Goal: Task Accomplishment & Management: Use online tool/utility

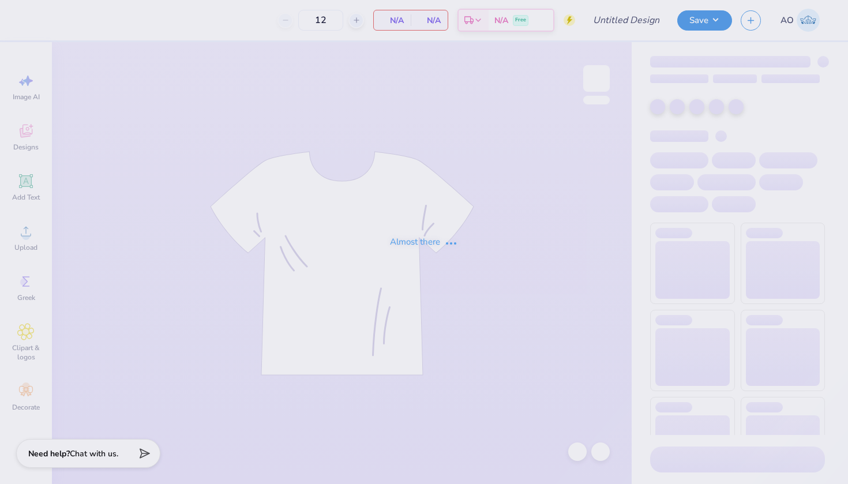
type input "3"
type input "DKE Back to Campus Shirts"
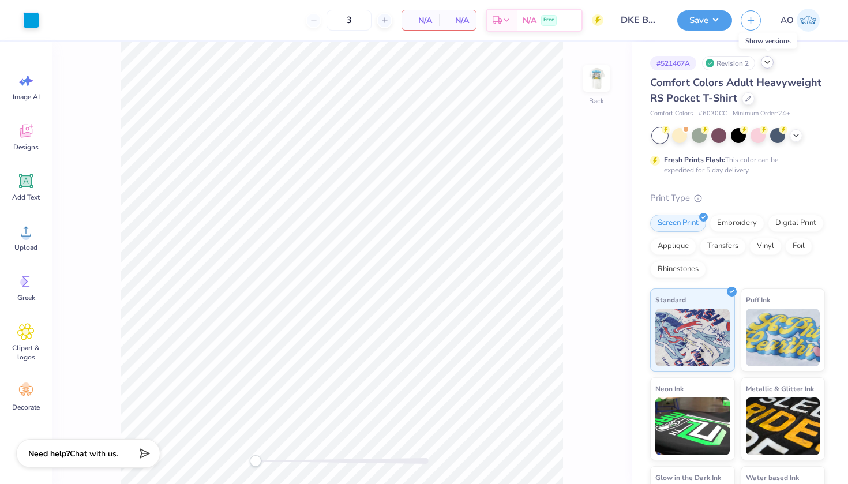
click at [770, 63] on icon at bounding box center [766, 62] width 9 height 9
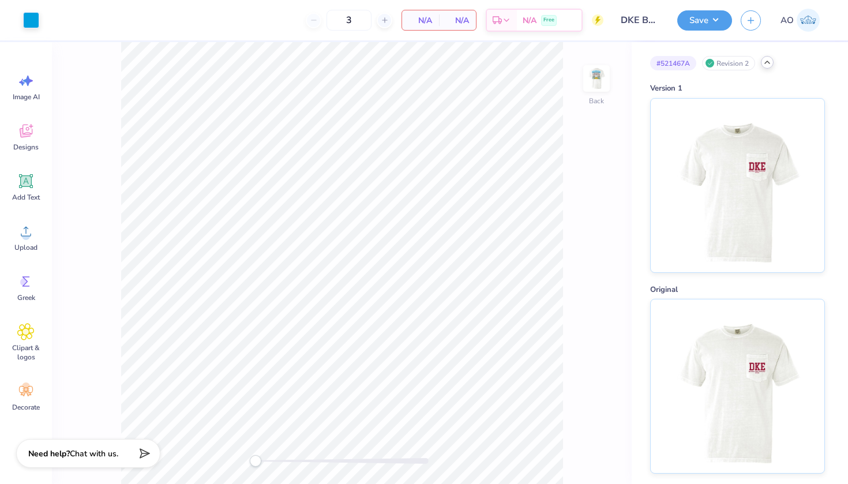
click at [770, 63] on icon at bounding box center [766, 62] width 9 height 9
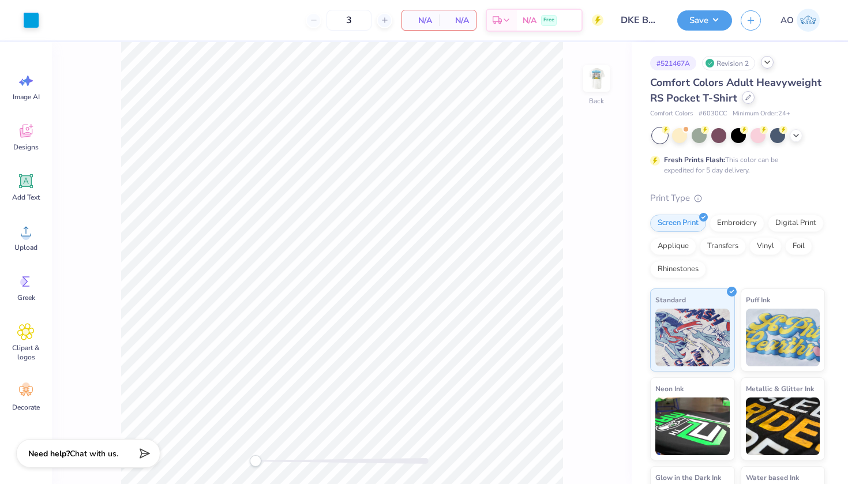
click at [746, 102] on div at bounding box center [748, 97] width 13 height 13
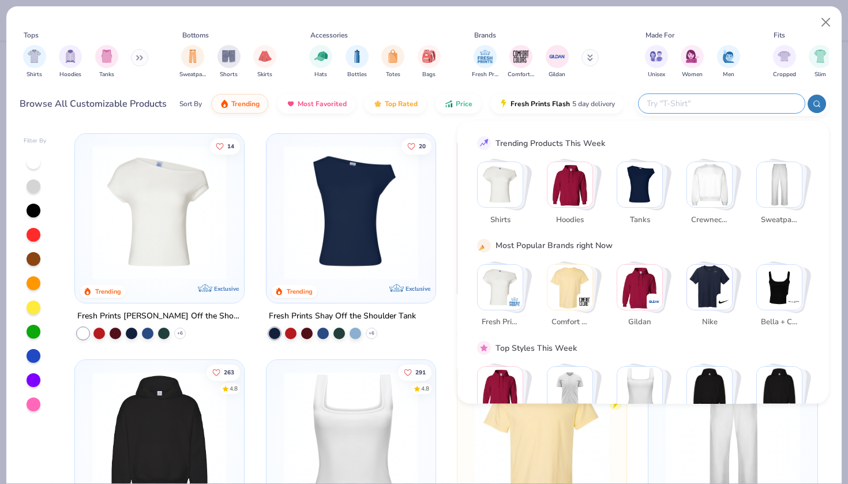
click at [746, 102] on input "text" at bounding box center [720, 103] width 151 height 13
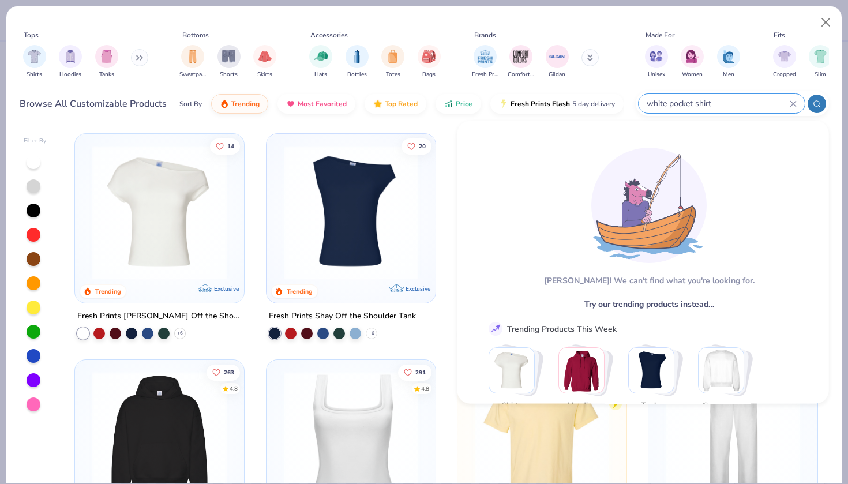
type input "white pocket shirt"
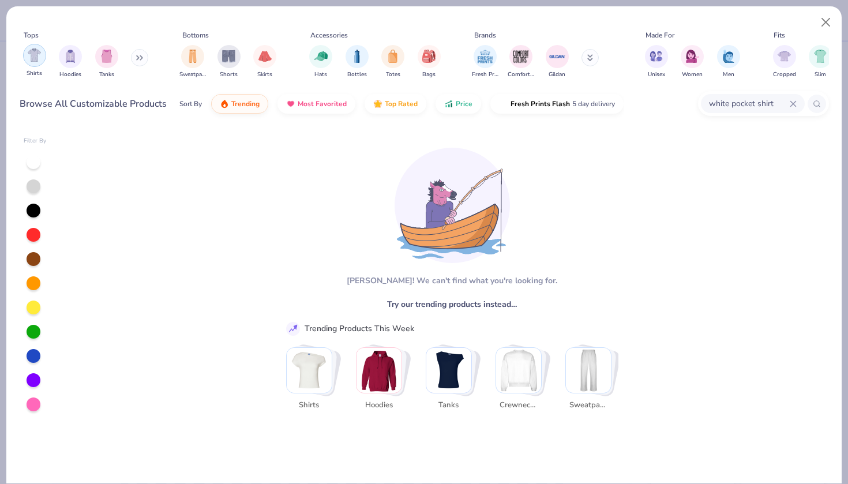
click at [37, 60] on img "filter for Shirts" at bounding box center [34, 54] width 13 height 13
click at [795, 106] on icon at bounding box center [792, 103] width 5 height 5
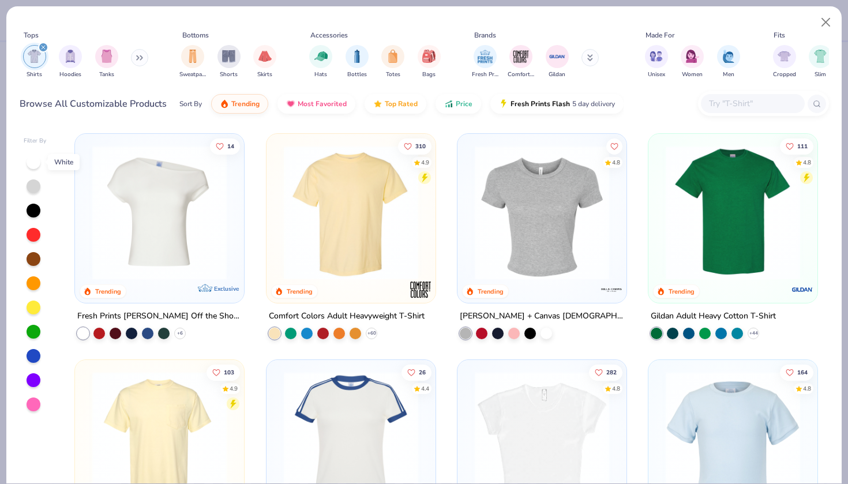
click at [34, 166] on div at bounding box center [34, 162] width 14 height 14
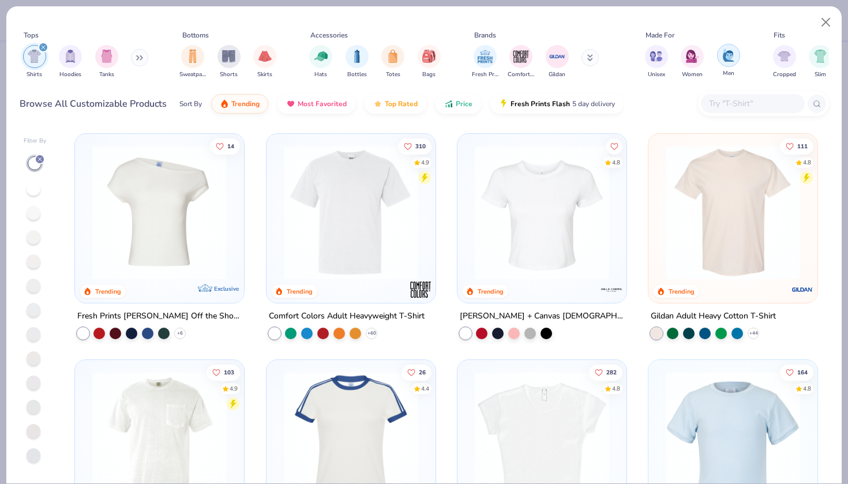
click at [731, 56] on img "filter for Men" at bounding box center [728, 54] width 13 height 13
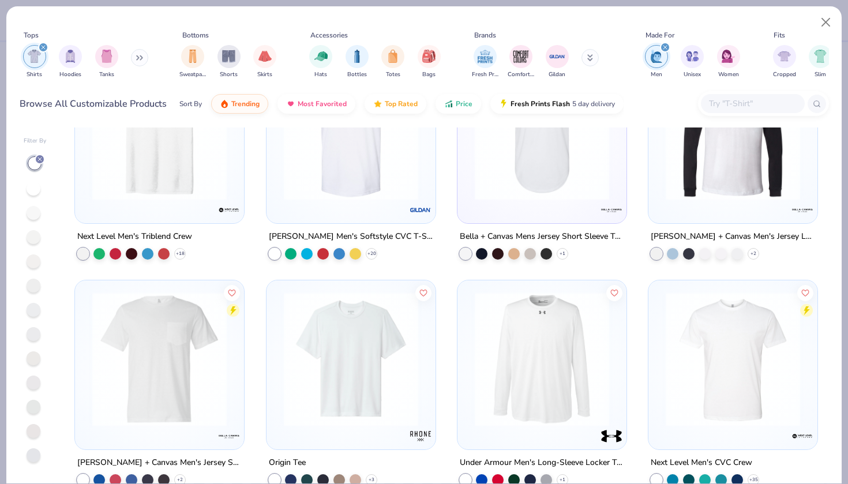
scroll to position [5, 0]
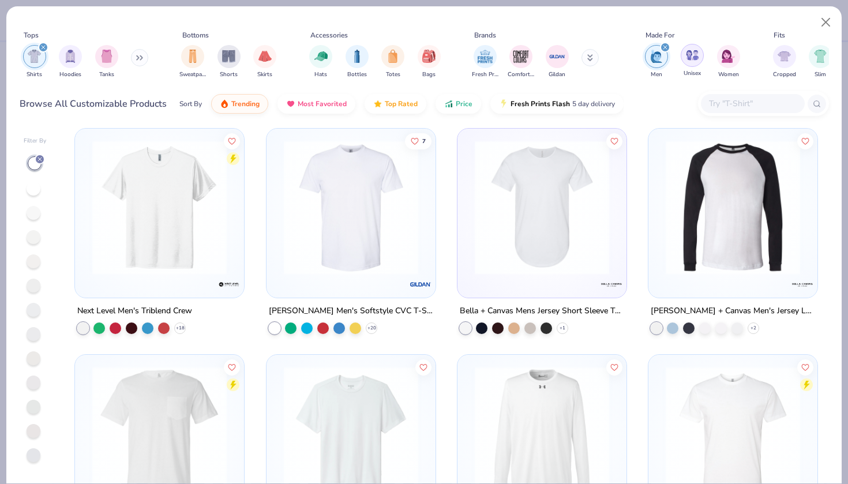
click at [691, 52] on img "filter for Unisex" at bounding box center [692, 54] width 13 height 13
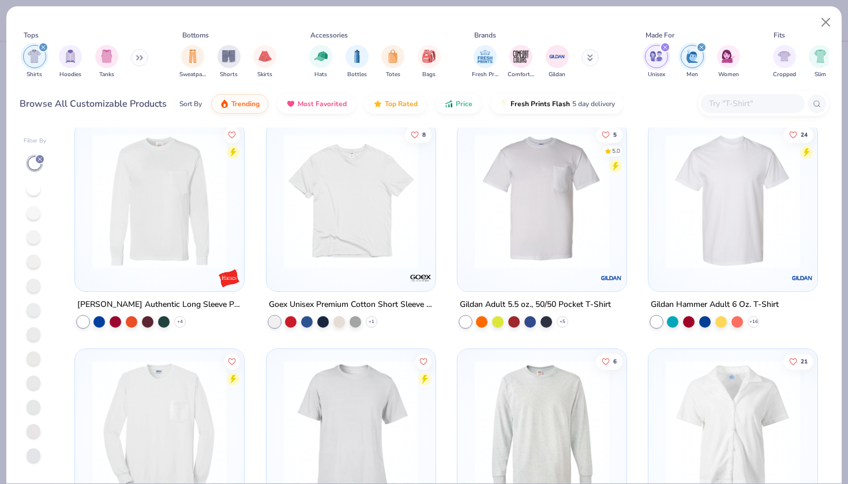
scroll to position [3811, 0]
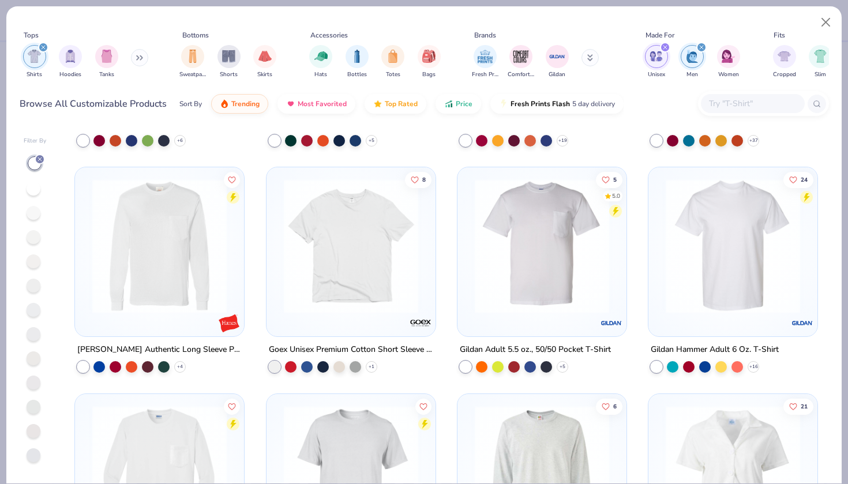
click at [530, 227] on img at bounding box center [542, 246] width 146 height 134
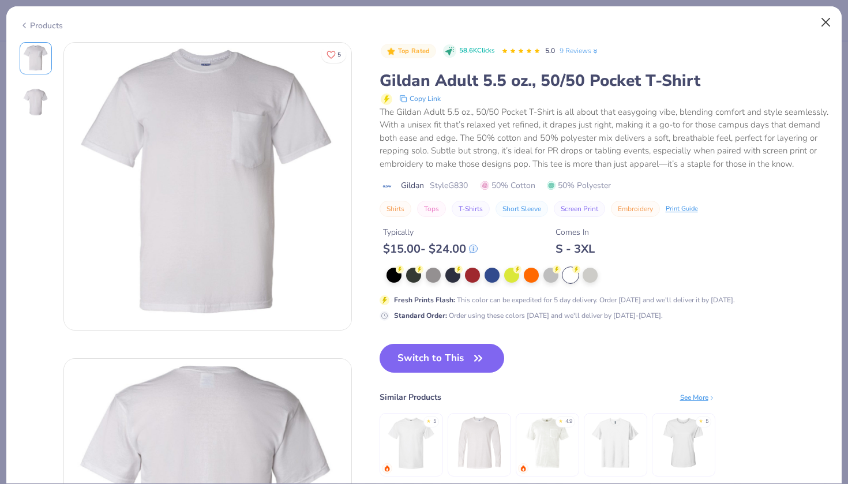
click at [822, 22] on button "Close" at bounding box center [826, 23] width 22 height 22
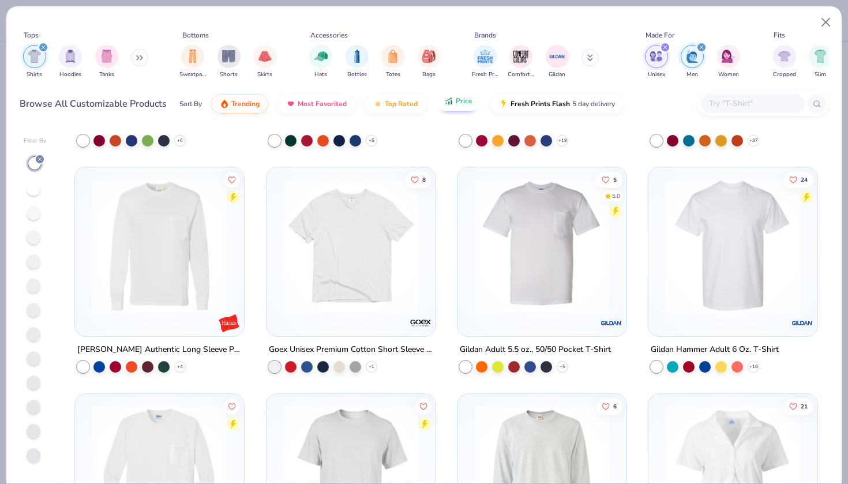
click at [457, 103] on span "Price" at bounding box center [464, 100] width 17 height 9
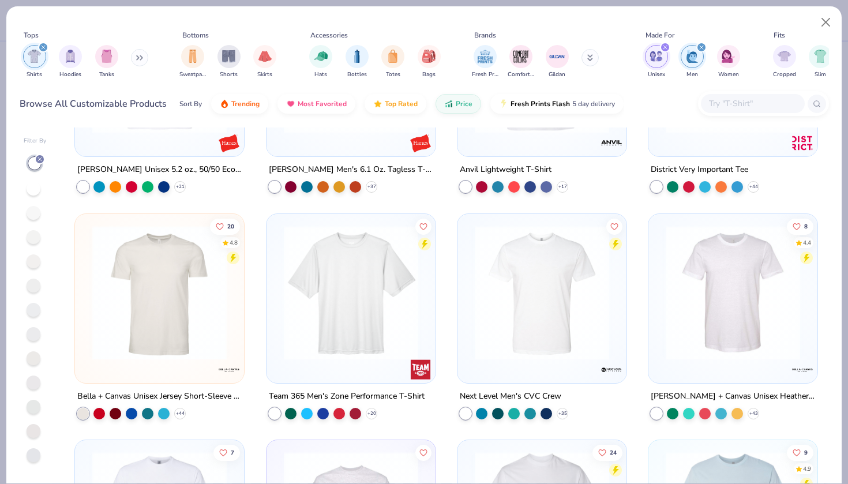
scroll to position [362, 0]
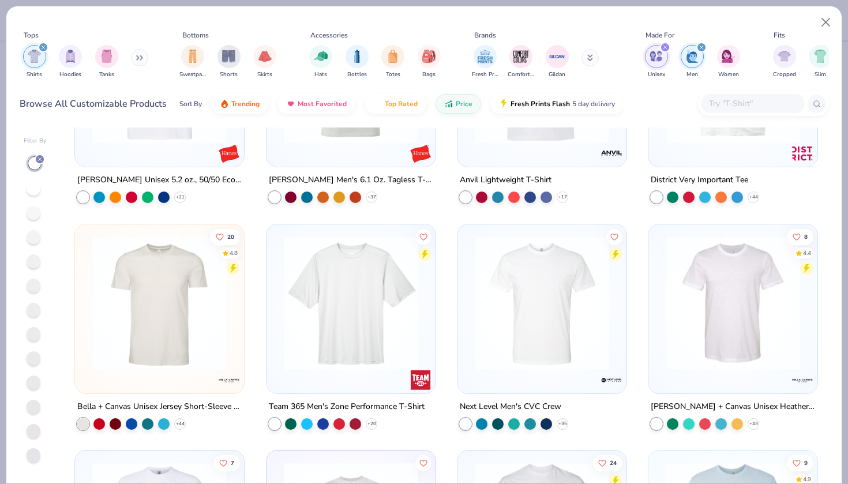
click at [665, 49] on icon "filter for Unisex" at bounding box center [665, 47] width 5 height 5
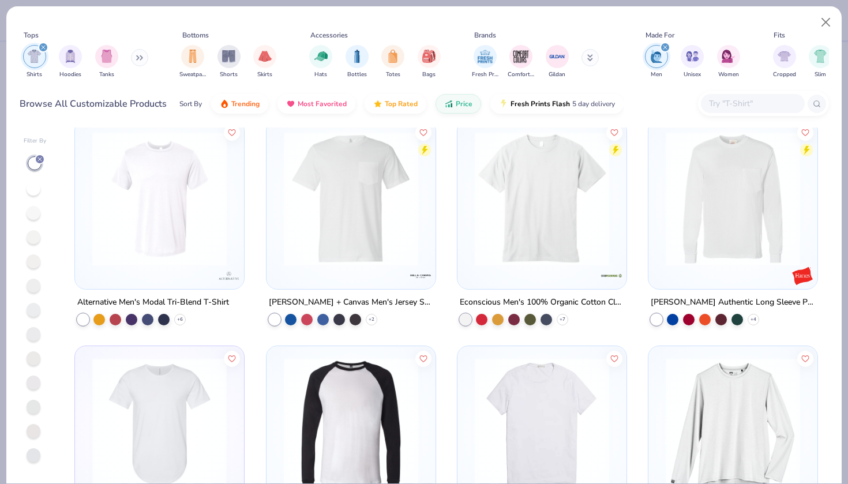
scroll to position [920, 0]
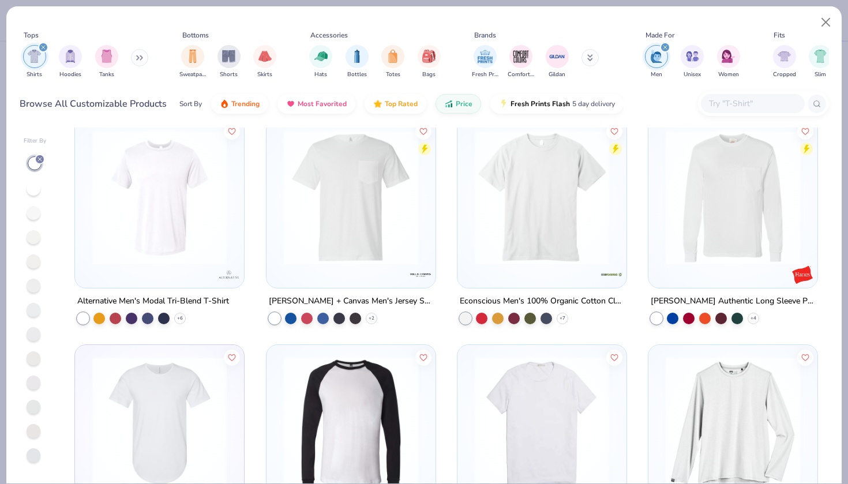
click at [368, 211] on img at bounding box center [351, 197] width 146 height 134
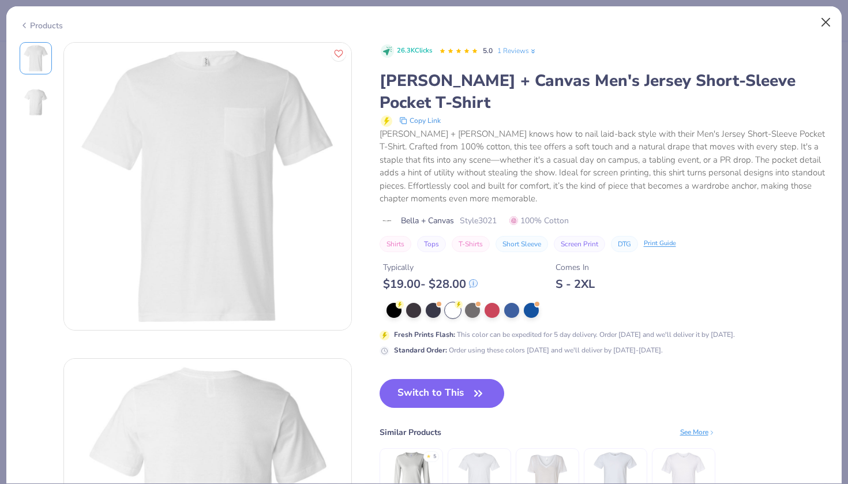
click at [829, 13] on button "Close" at bounding box center [826, 23] width 22 height 22
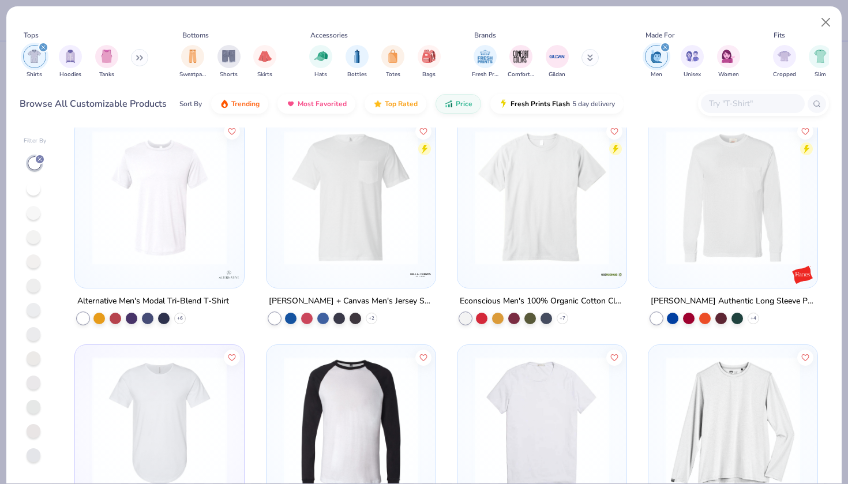
click at [667, 46] on icon "filter for Men" at bounding box center [664, 47] width 3 height 3
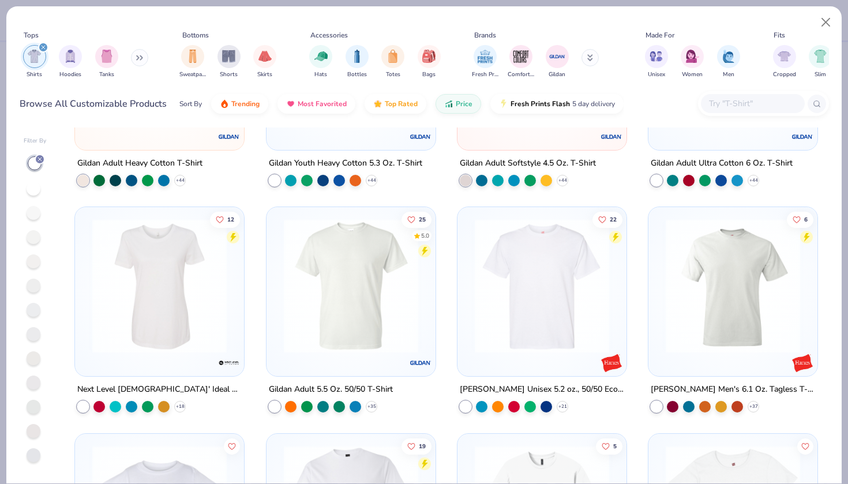
scroll to position [185, 0]
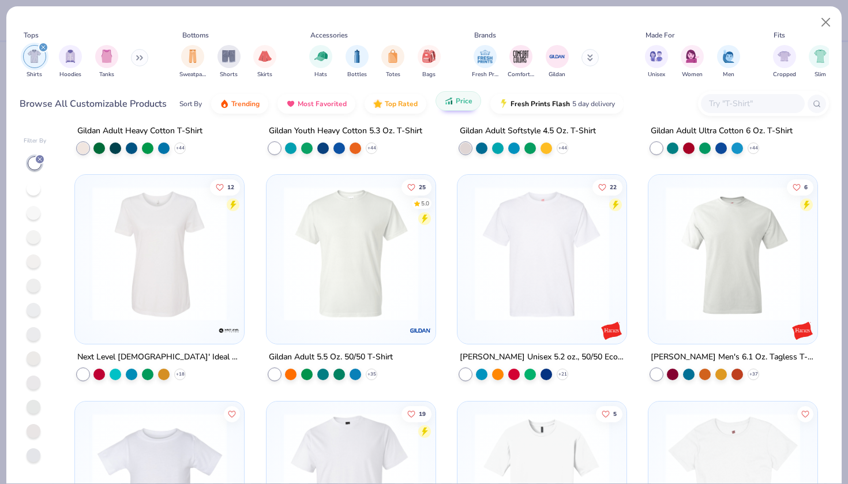
click at [460, 103] on span "Price" at bounding box center [464, 100] width 17 height 9
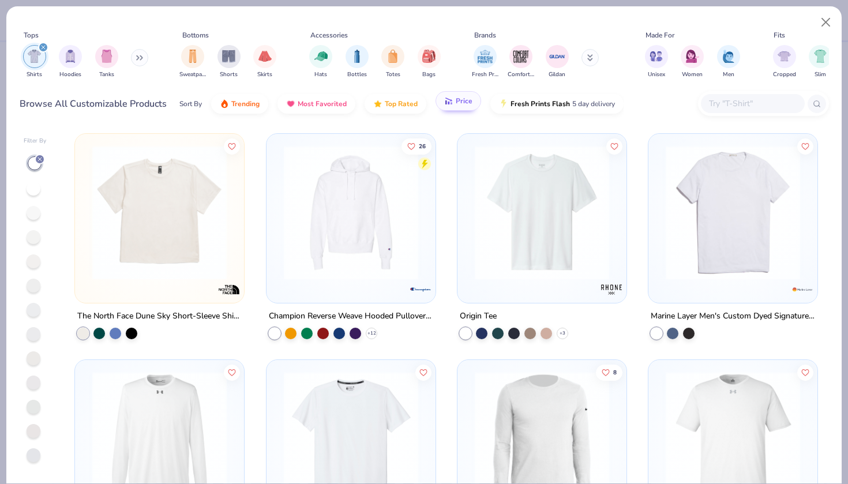
click at [460, 103] on span "Price" at bounding box center [464, 100] width 17 height 9
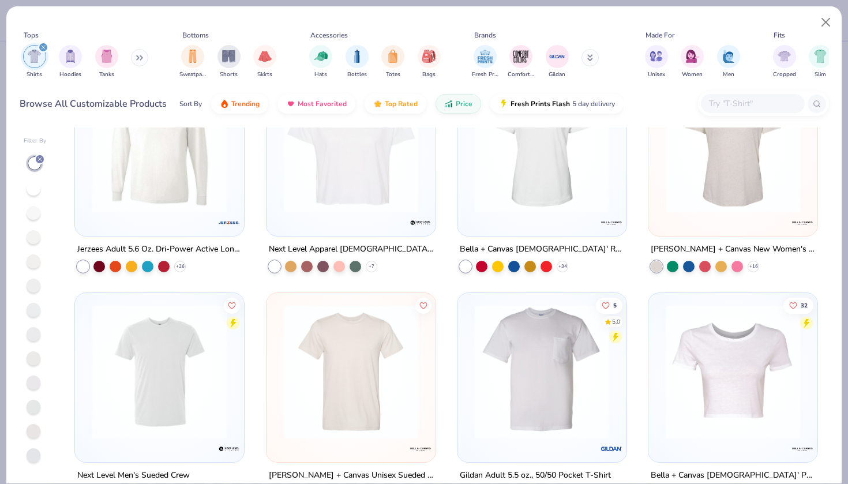
scroll to position [2439, 0]
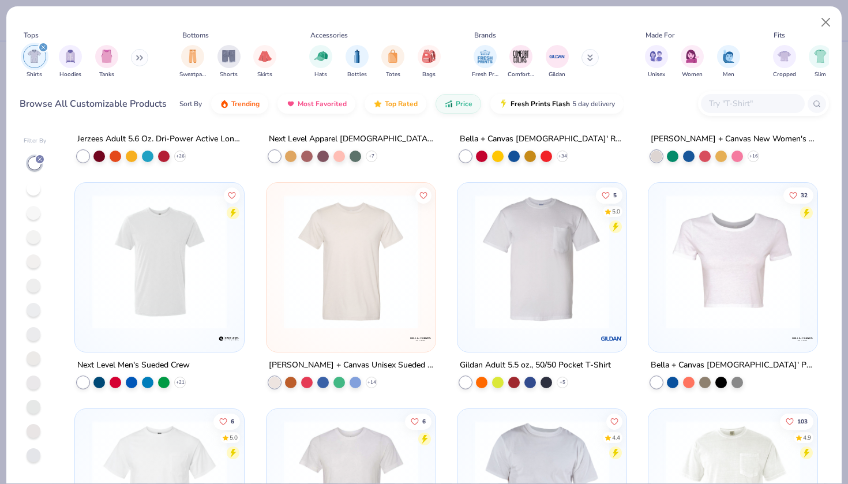
click at [513, 253] on img at bounding box center [542, 261] width 146 height 134
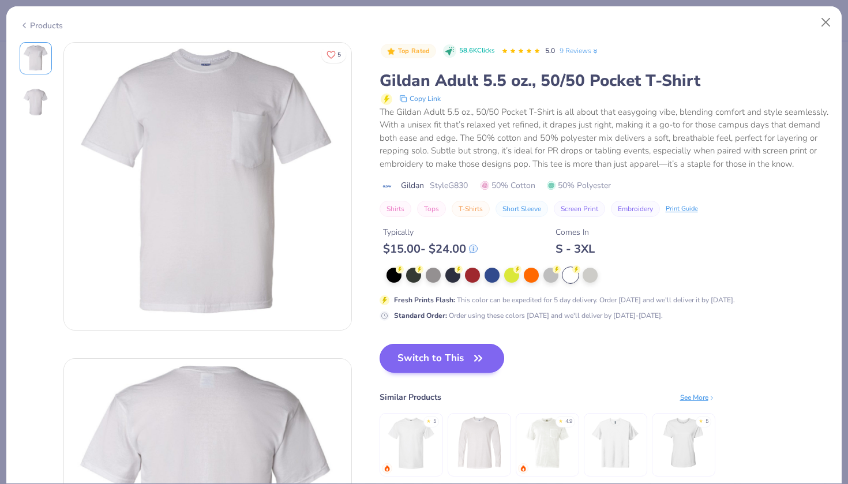
click at [460, 352] on button "Switch to This" at bounding box center [441, 358] width 125 height 29
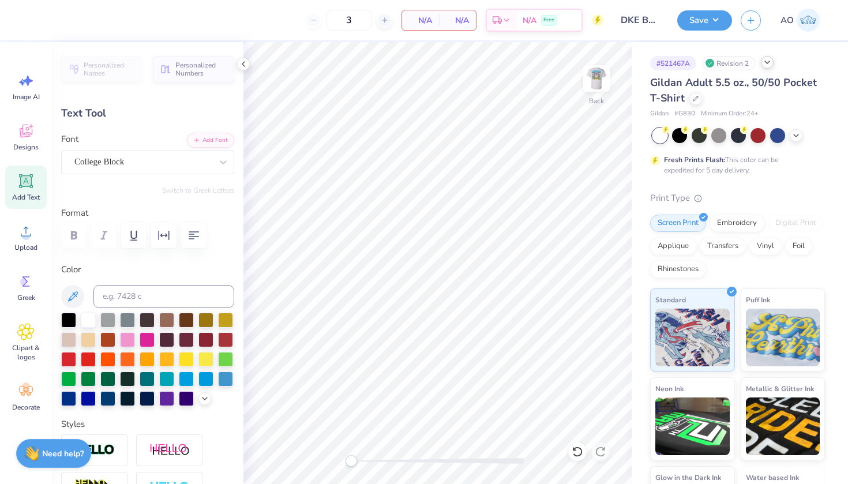
type input "2.91"
type input "1.43"
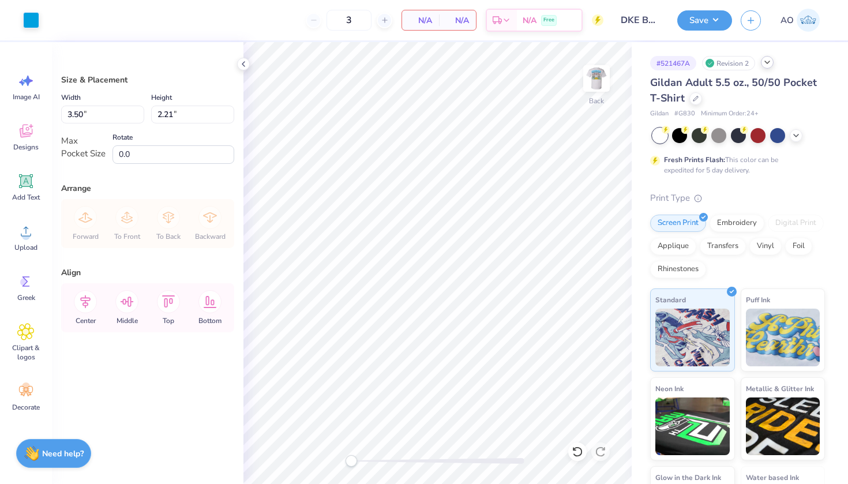
type input "2.86"
type input "1.80"
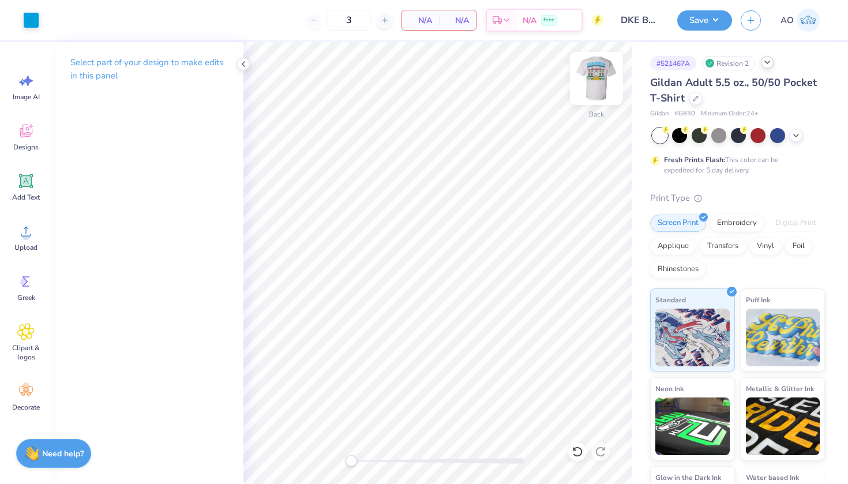
click at [599, 84] on img at bounding box center [596, 78] width 46 height 46
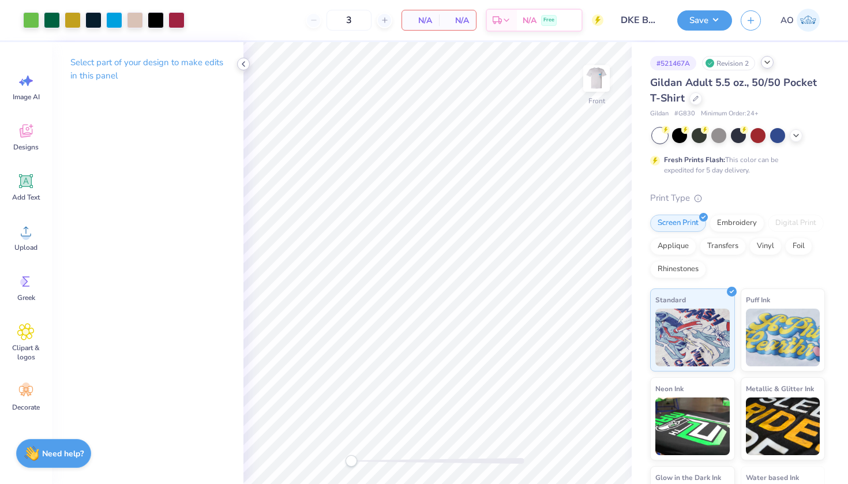
click at [243, 69] on div at bounding box center [243, 64] width 13 height 13
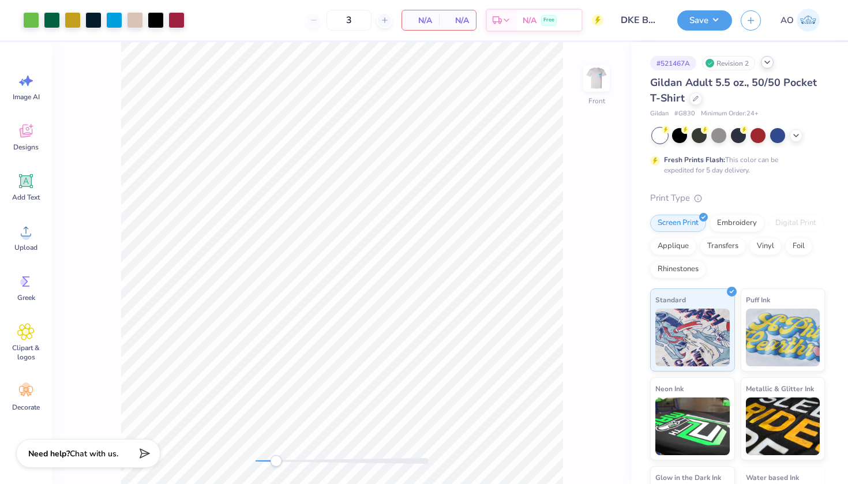
drag, startPoint x: 259, startPoint y: 460, endPoint x: 276, endPoint y: 459, distance: 16.2
click at [276, 459] on div "Accessibility label" at bounding box center [276, 461] width 12 height 12
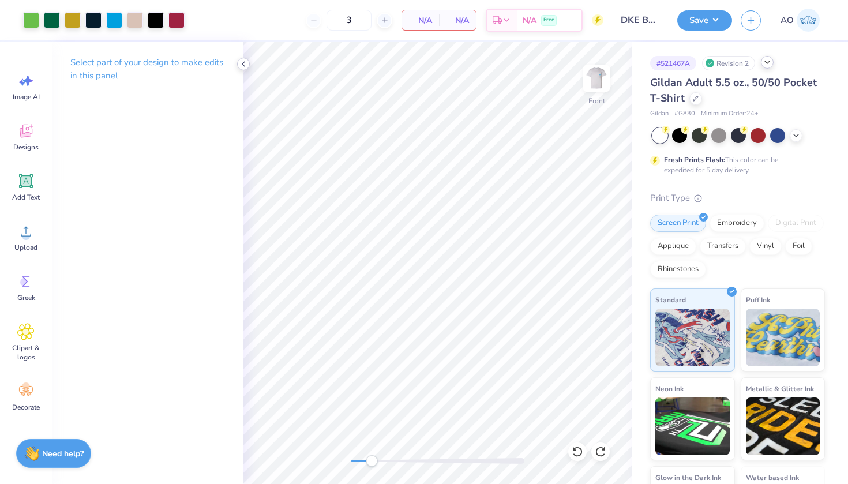
click at [241, 64] on icon at bounding box center [243, 63] width 9 height 9
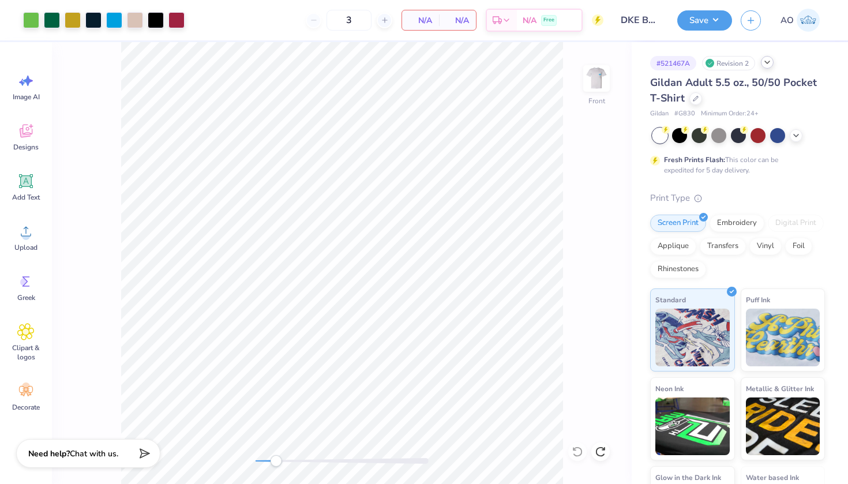
click at [573, 329] on div "Front" at bounding box center [341, 263] width 579 height 442
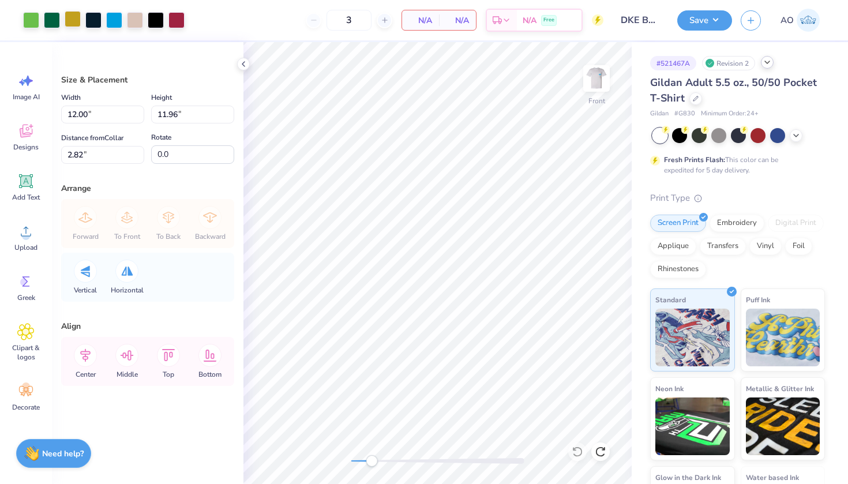
click at [74, 18] on div at bounding box center [73, 19] width 16 height 16
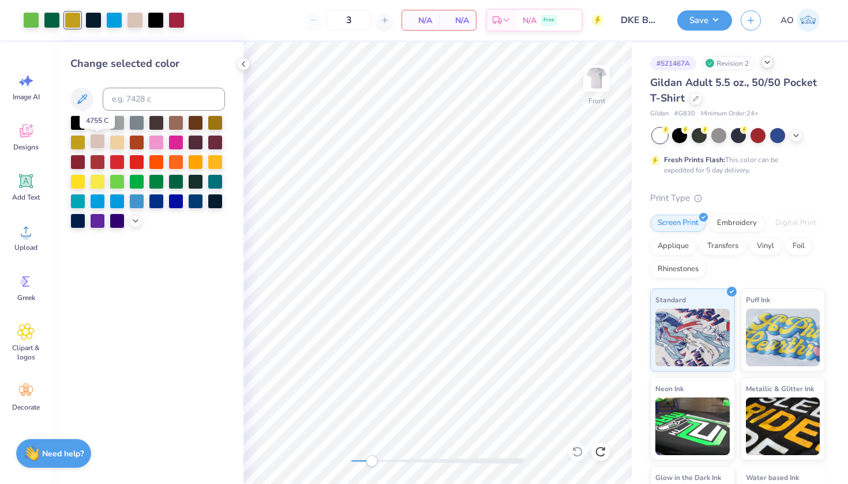
click at [101, 142] on div at bounding box center [97, 141] width 15 height 15
click at [243, 66] on icon at bounding box center [243, 63] width 9 height 9
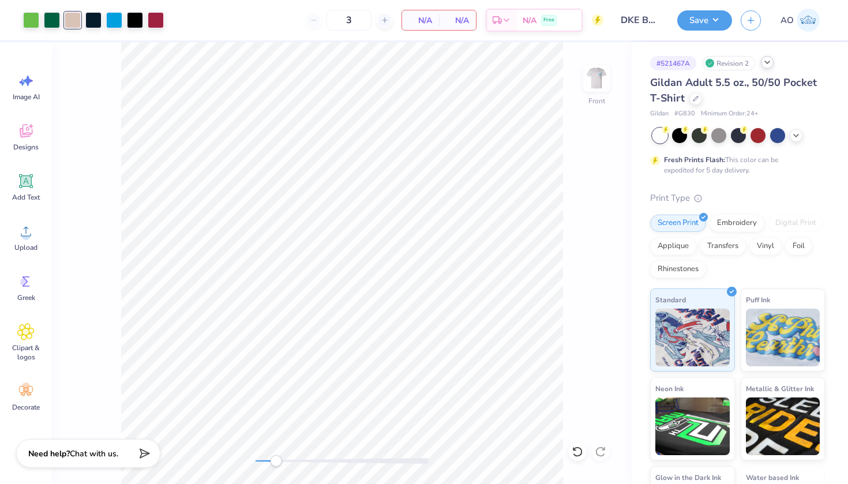
click at [593, 230] on div "Front" at bounding box center [341, 263] width 579 height 442
click at [599, 85] on img at bounding box center [596, 78] width 46 height 46
click at [223, 461] on div "Back" at bounding box center [341, 263] width 579 height 442
click at [692, 9] on div "Save AO" at bounding box center [762, 20] width 171 height 40
click at [695, 16] on button "Save" at bounding box center [704, 19] width 55 height 20
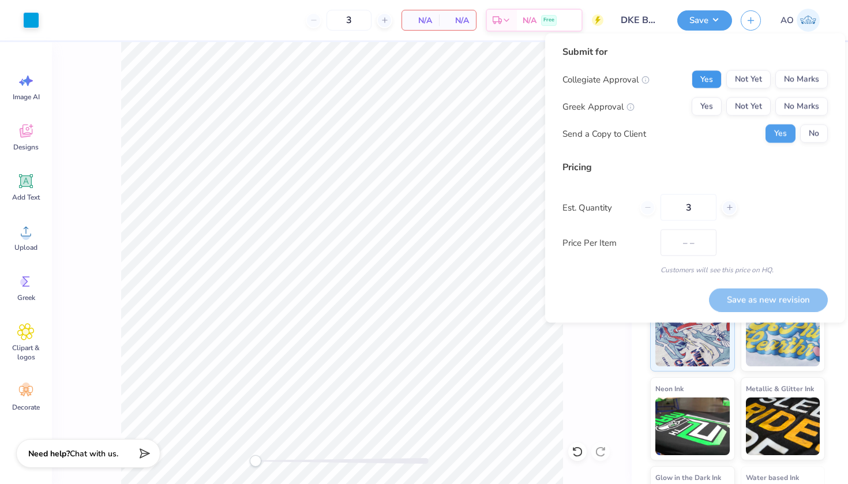
click at [715, 85] on button "Yes" at bounding box center [706, 79] width 30 height 18
click at [707, 115] on button "Yes" at bounding box center [706, 106] width 30 height 18
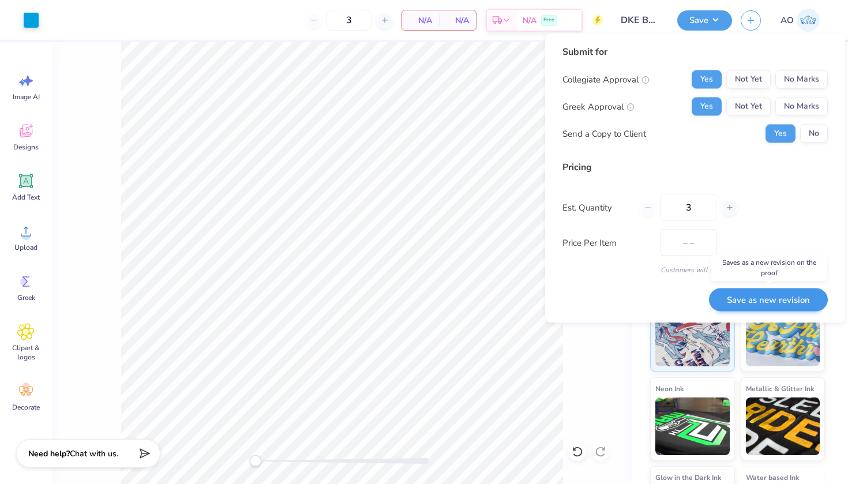
click at [759, 300] on button "Save as new revision" at bounding box center [768, 300] width 119 height 24
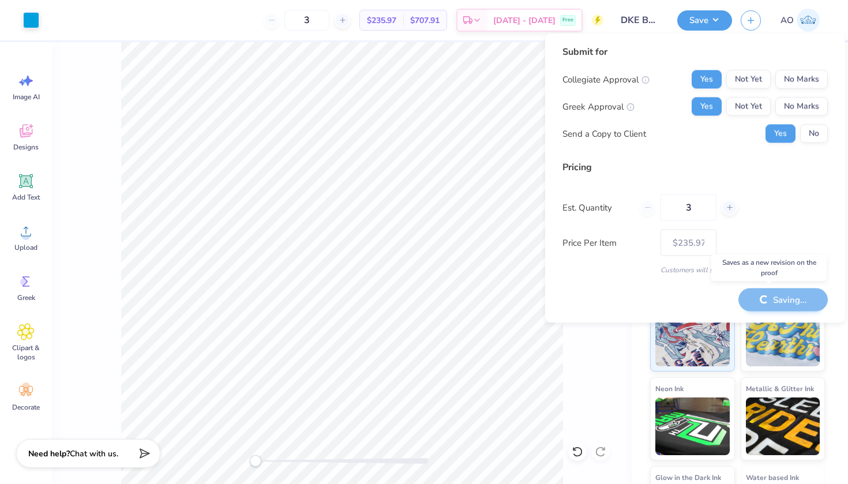
type input "$235.97"
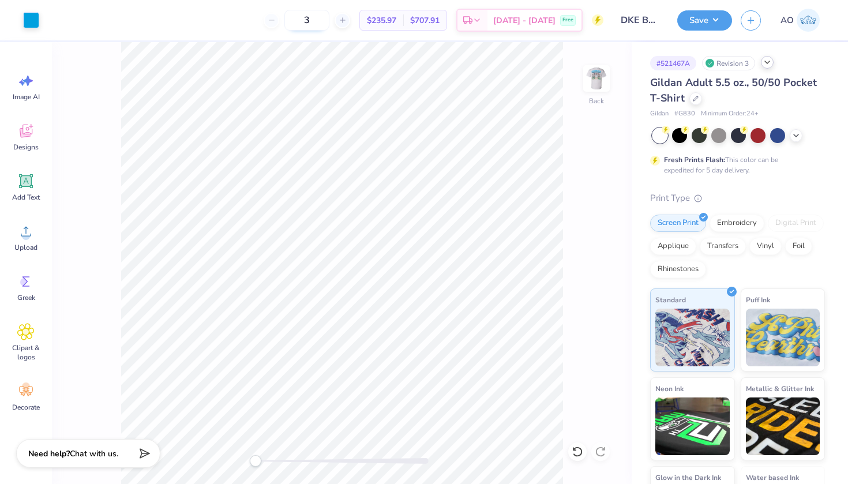
click at [329, 23] on input "3" at bounding box center [306, 20] width 45 height 21
type input "3"
click at [601, 72] on img at bounding box center [596, 78] width 46 height 46
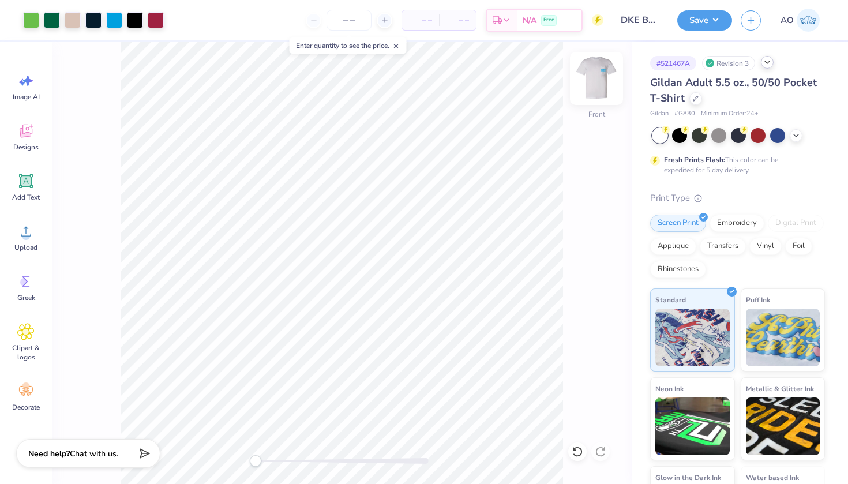
click at [592, 86] on img at bounding box center [596, 78] width 46 height 46
click at [602, 71] on img at bounding box center [596, 78] width 46 height 46
drag, startPoint x: 255, startPoint y: 461, endPoint x: 289, endPoint y: 465, distance: 34.9
click at [289, 465] on div "Accessibility label" at bounding box center [290, 461] width 12 height 12
drag, startPoint x: 289, startPoint y: 465, endPoint x: 269, endPoint y: 463, distance: 19.7
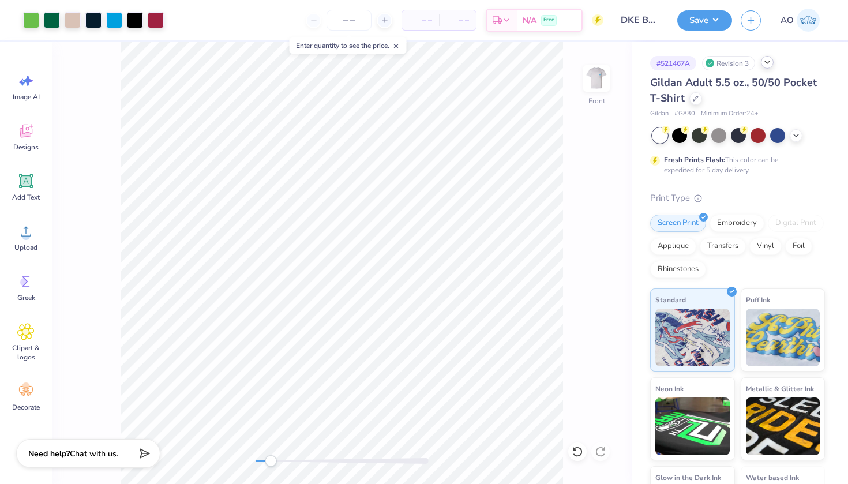
click at [269, 463] on div "Accessibility label" at bounding box center [271, 461] width 12 height 12
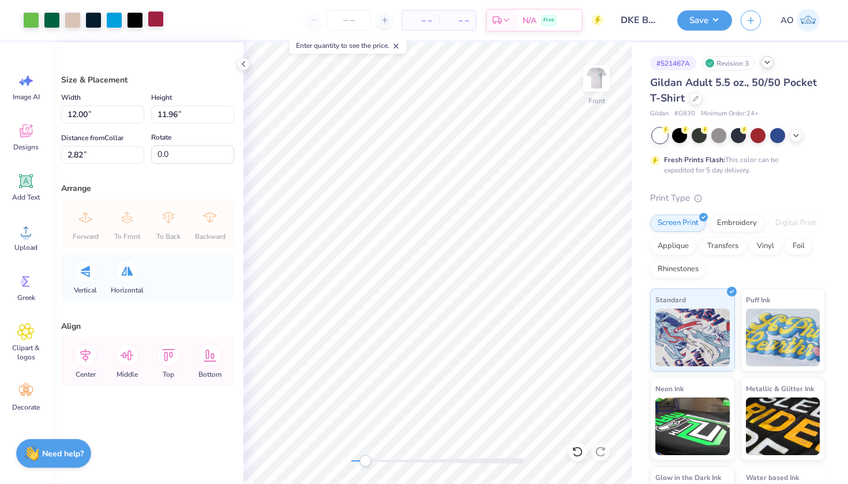
click at [163, 20] on div at bounding box center [156, 19] width 16 height 16
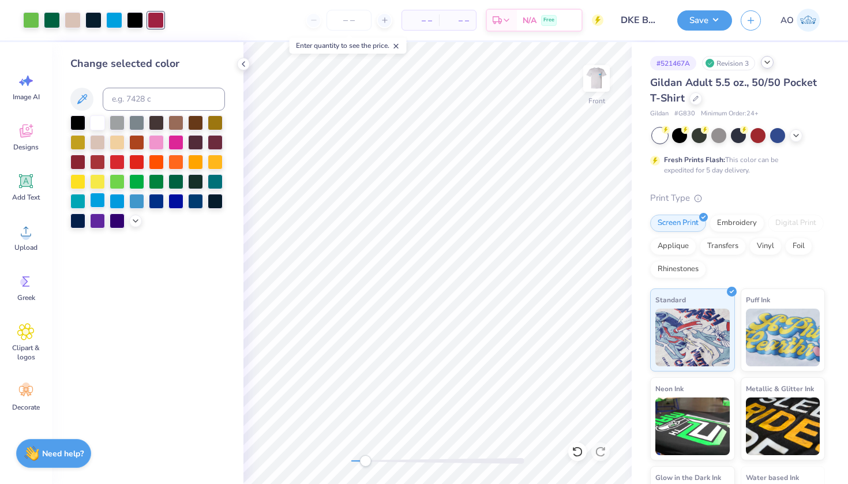
click at [100, 200] on div at bounding box center [97, 200] width 15 height 15
click at [74, 168] on div at bounding box center [77, 160] width 15 height 15
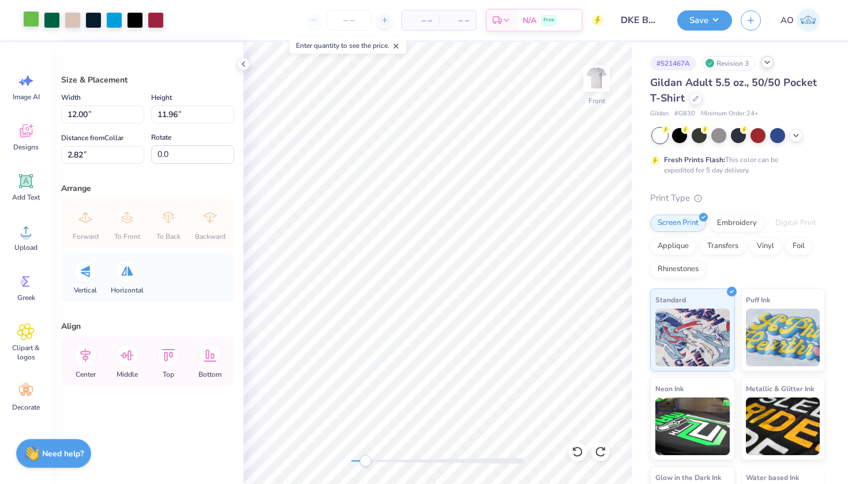
click at [33, 20] on div at bounding box center [31, 19] width 16 height 16
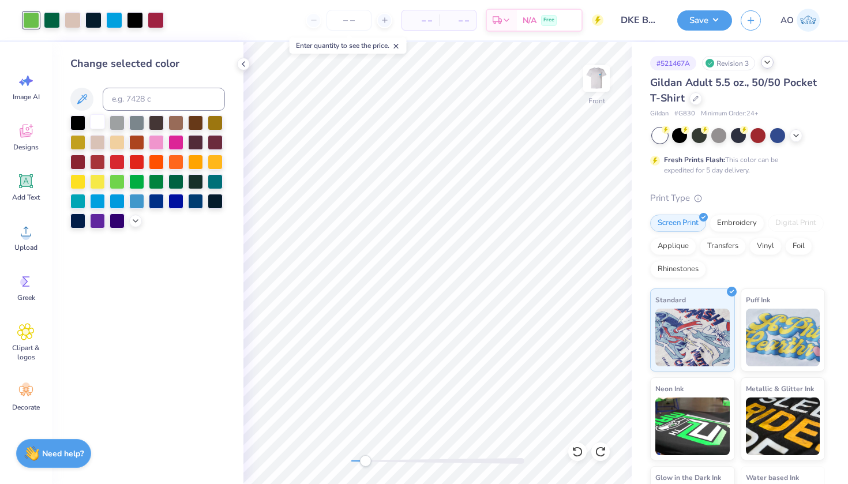
click at [97, 122] on div at bounding box center [97, 121] width 15 height 15
click at [55, 23] on div at bounding box center [52, 19] width 16 height 16
click at [31, 25] on div at bounding box center [31, 19] width 16 height 16
click at [171, 187] on div at bounding box center [175, 180] width 15 height 15
click at [132, 328] on div "Change selected color" at bounding box center [147, 263] width 191 height 442
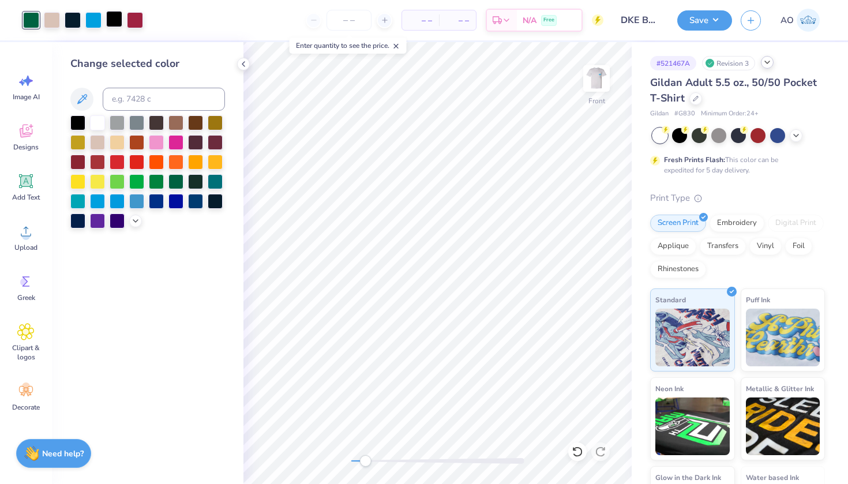
click at [118, 24] on div at bounding box center [114, 19] width 16 height 16
click at [69, 22] on div at bounding box center [73, 19] width 16 height 16
click at [77, 121] on div at bounding box center [77, 121] width 15 height 15
click at [355, 16] on input "number" at bounding box center [348, 20] width 45 height 21
type input "2"
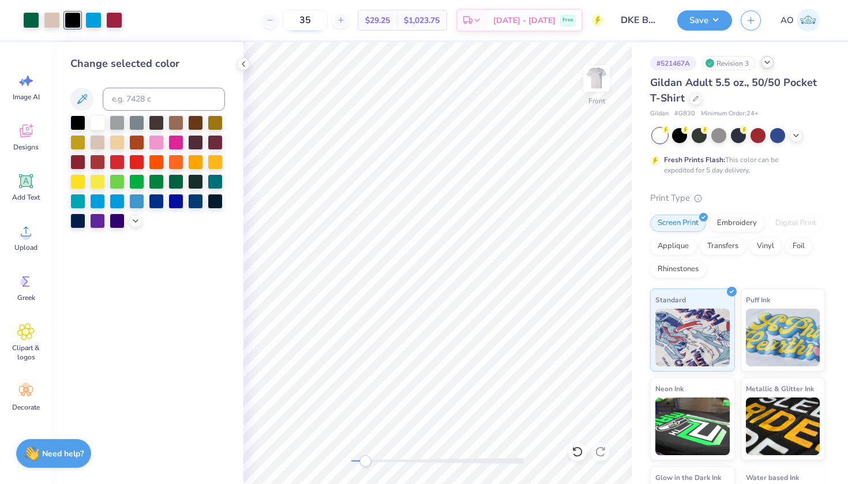
type input "3"
type input "2"
type input "35"
click at [708, 18] on button "Save" at bounding box center [704, 19] width 55 height 20
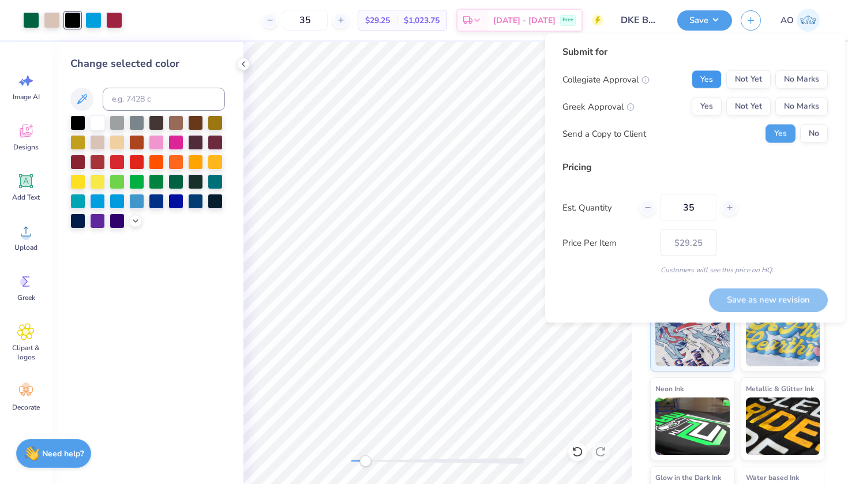
click at [714, 78] on button "Yes" at bounding box center [706, 79] width 30 height 18
click at [711, 113] on button "Yes" at bounding box center [706, 106] width 30 height 18
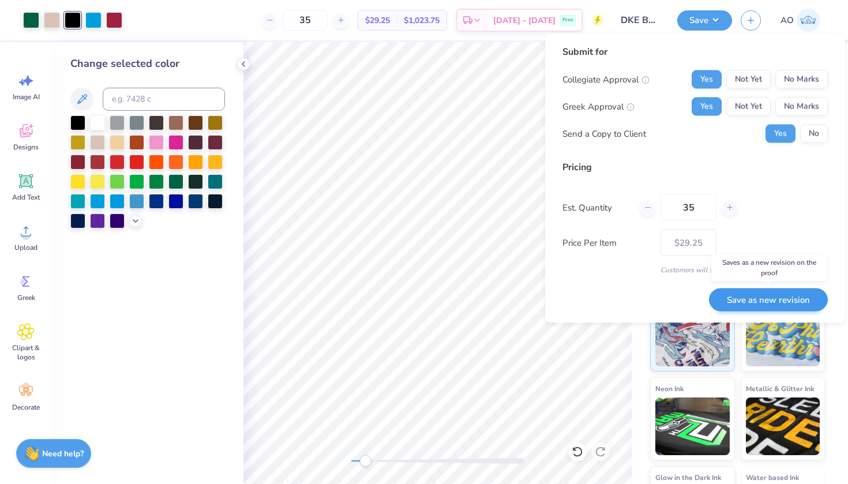
click at [757, 300] on button "Save as new revision" at bounding box center [768, 300] width 119 height 24
type input "$29.25"
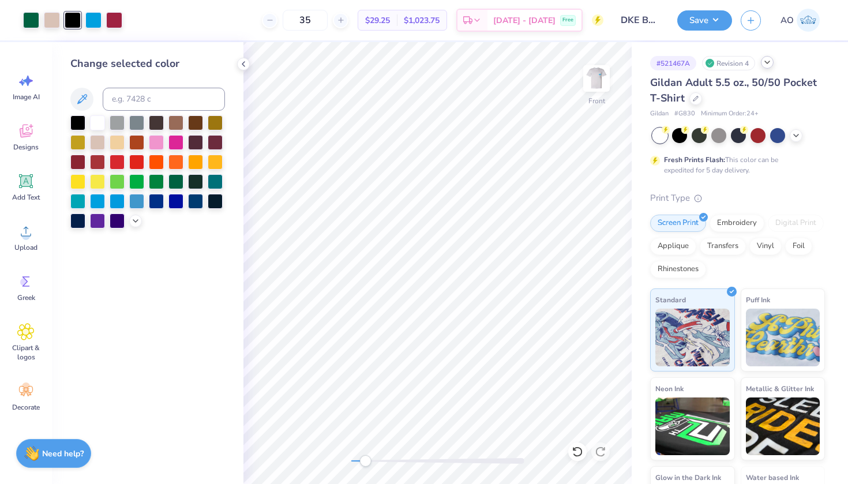
click at [76, 23] on div at bounding box center [73, 20] width 16 height 16
click at [100, 201] on div at bounding box center [97, 200] width 15 height 15
click at [207, 340] on div "Change selected color" at bounding box center [147, 263] width 191 height 442
click at [244, 63] on icon at bounding box center [243, 63] width 9 height 9
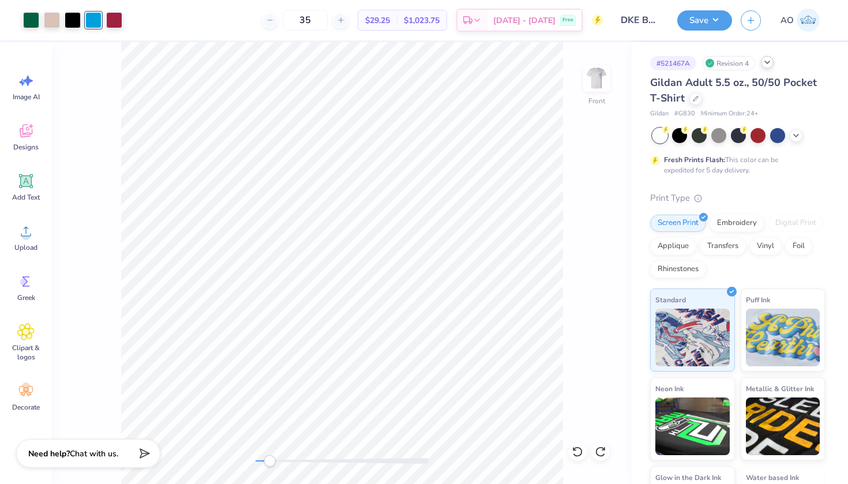
click at [569, 357] on div "Front" at bounding box center [341, 263] width 579 height 442
click at [585, 234] on div "Front" at bounding box center [341, 263] width 579 height 442
